Goal: Transaction & Acquisition: Purchase product/service

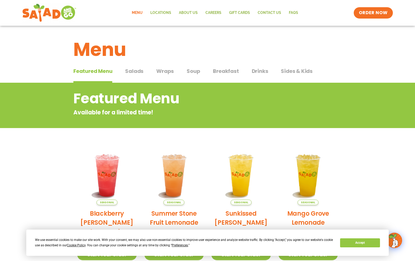
click at [135, 71] on span "Salads" at bounding box center [134, 71] width 18 height 8
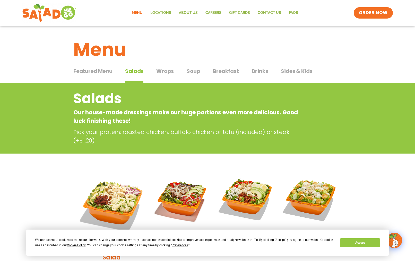
click at [160, 71] on span "Wraps" at bounding box center [165, 71] width 18 height 8
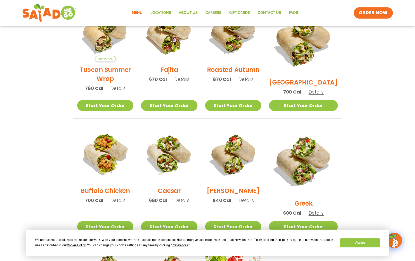
scroll to position [168, 0]
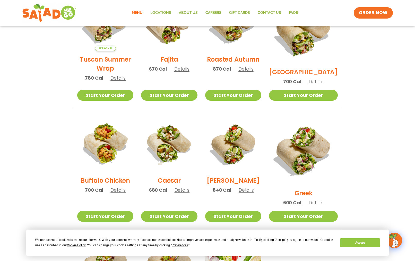
click at [109, 182] on h2 "Buffalo Chicken" at bounding box center [105, 180] width 49 height 9
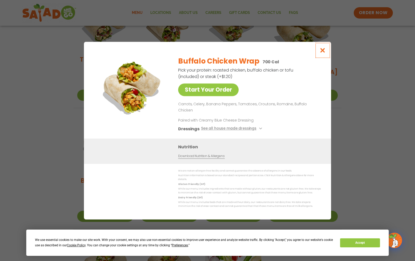
click at [323, 53] on icon "Close modal" at bounding box center [323, 50] width 6 height 5
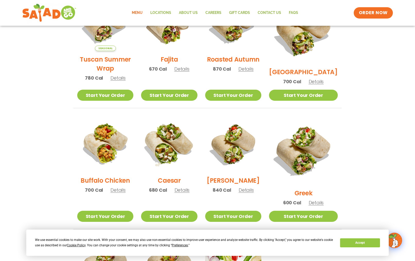
scroll to position [141, 0]
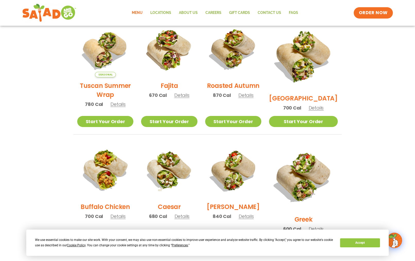
click at [241, 209] on h2 "[PERSON_NAME]" at bounding box center [233, 206] width 53 height 9
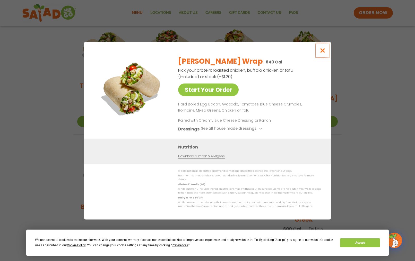
click at [325, 53] on icon "Close modal" at bounding box center [323, 50] width 6 height 5
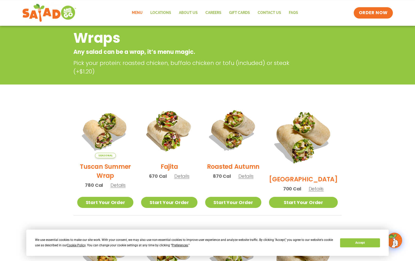
scroll to position [36, 0]
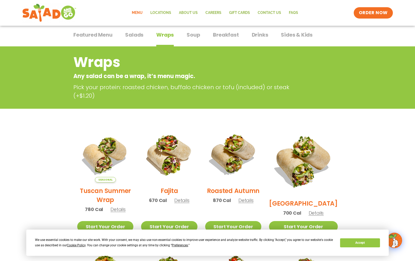
click at [172, 192] on h2 "Fajita" at bounding box center [170, 190] width 18 height 9
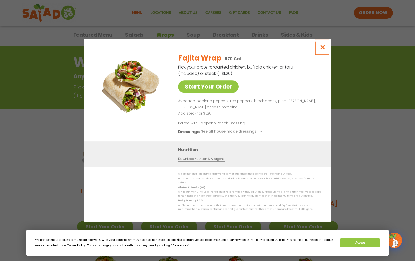
click at [322, 50] on icon "Close modal" at bounding box center [323, 47] width 6 height 5
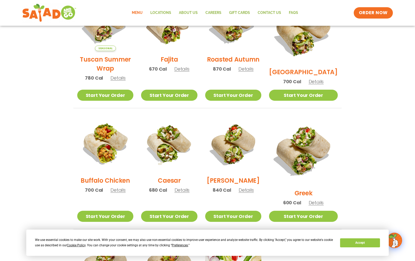
scroll to position [141, 0]
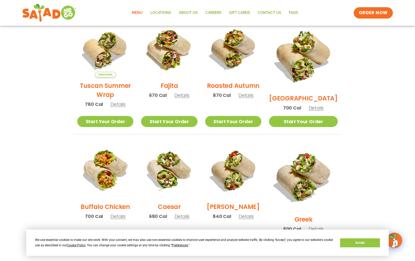
click at [248, 90] on h2 "Roasted Autumn" at bounding box center [233, 85] width 53 height 9
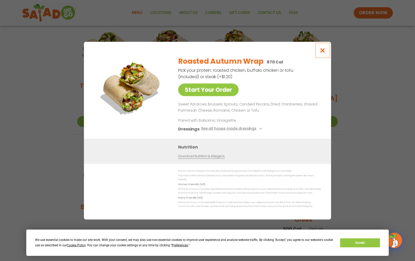
click at [323, 51] on icon "Close modal" at bounding box center [323, 50] width 6 height 5
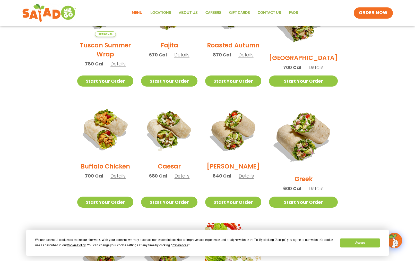
scroll to position [194, 0]
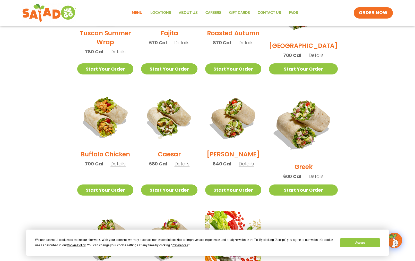
click at [171, 158] on h2 "Caesar" at bounding box center [169, 154] width 23 height 9
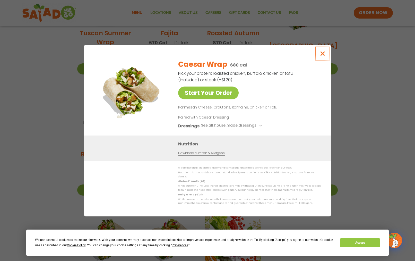
click at [321, 55] on icon "Close modal" at bounding box center [323, 53] width 6 height 5
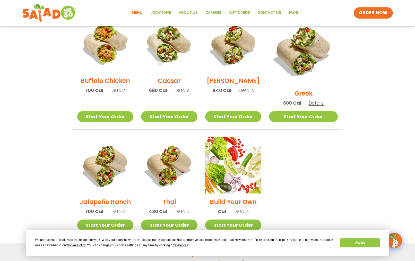
scroll to position [273, 0]
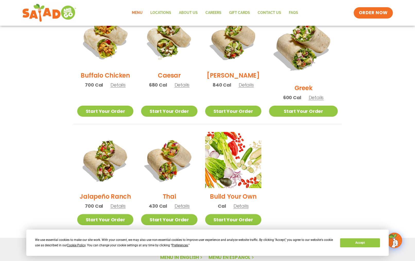
click at [244, 76] on h2 "[PERSON_NAME]" at bounding box center [233, 75] width 53 height 9
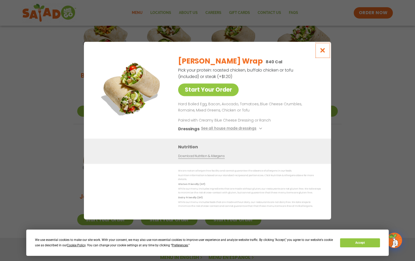
click at [323, 52] on icon "Close modal" at bounding box center [323, 50] width 6 height 5
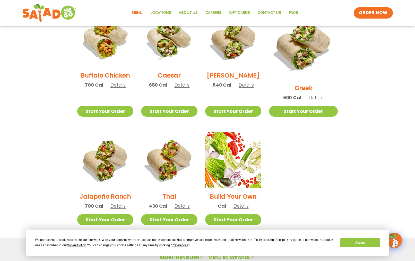
click at [110, 79] on h2 "Buffalo Chicken" at bounding box center [105, 75] width 49 height 9
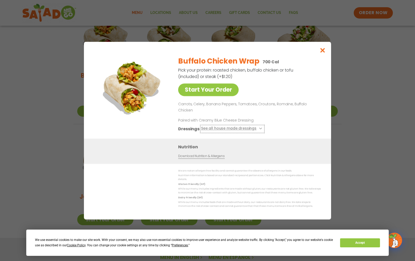
click at [260, 128] on icon at bounding box center [260, 129] width 2 height 2
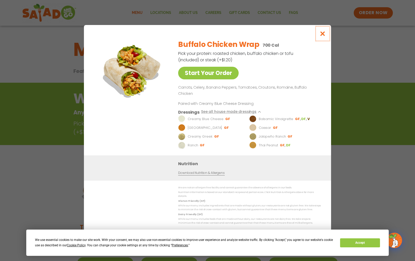
click at [322, 36] on icon "Close modal" at bounding box center [323, 33] width 6 height 5
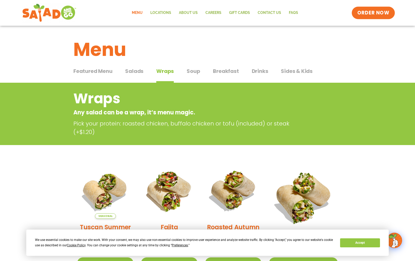
click at [376, 12] on span "ORDER NOW" at bounding box center [374, 13] width 32 height 7
